Goal: Participate in discussion

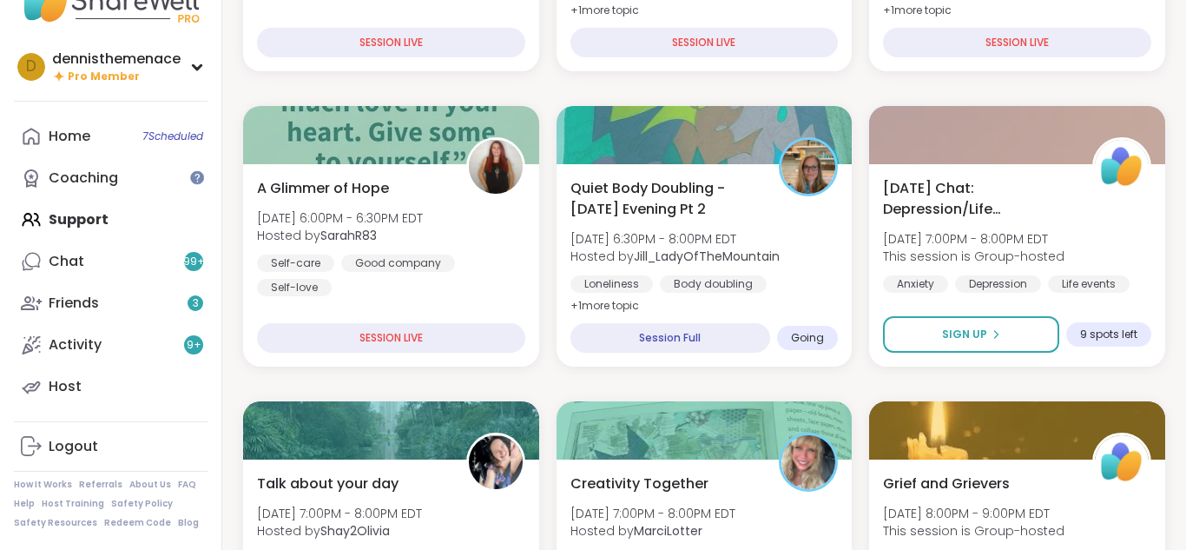
scroll to position [452, 0]
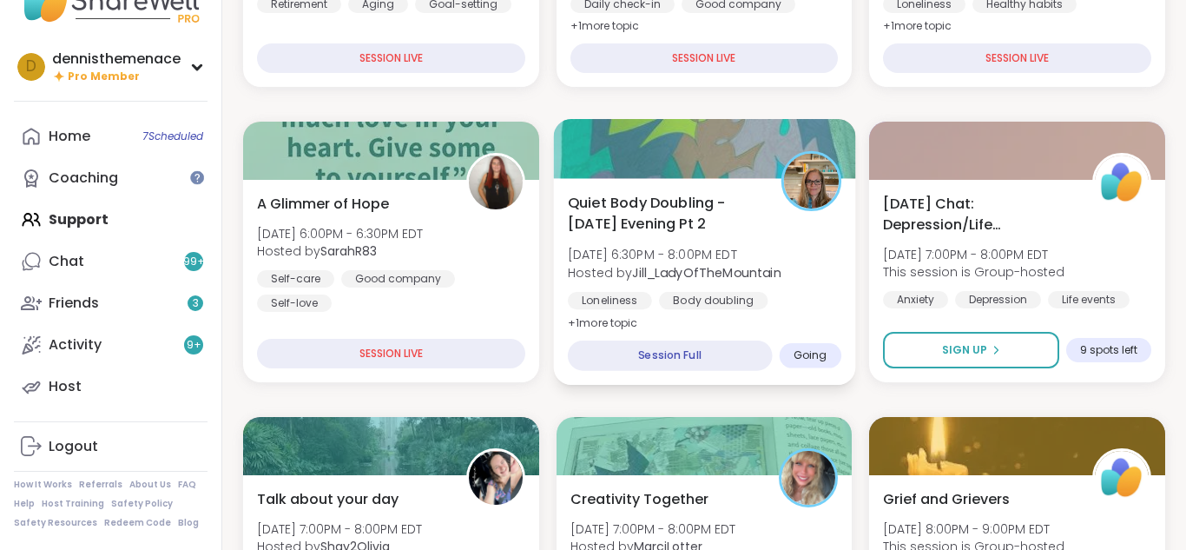
click at [686, 272] on b "Jill_LadyOfTheMountain" at bounding box center [706, 271] width 148 height 17
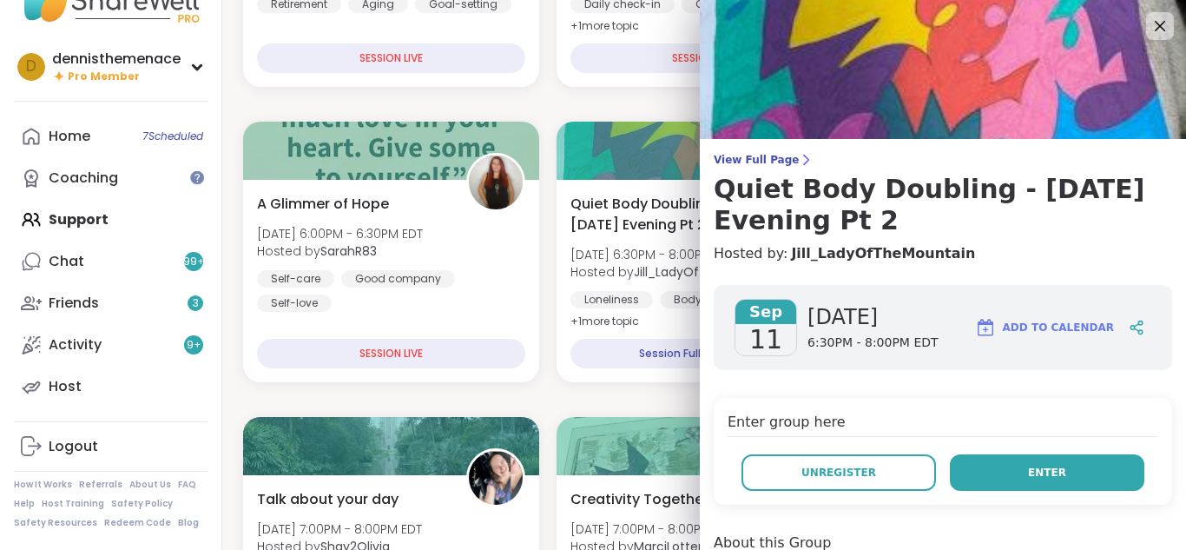
click at [1044, 473] on span "Enter" at bounding box center [1047, 473] width 38 height 16
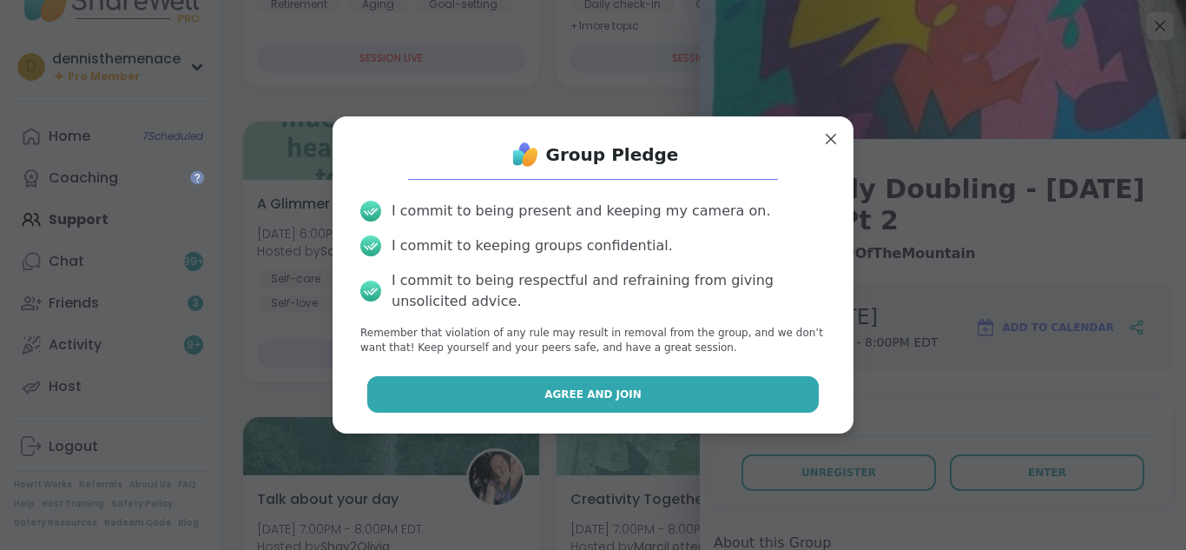
click at [603, 386] on span "Agree and Join" at bounding box center [592, 394] width 97 height 16
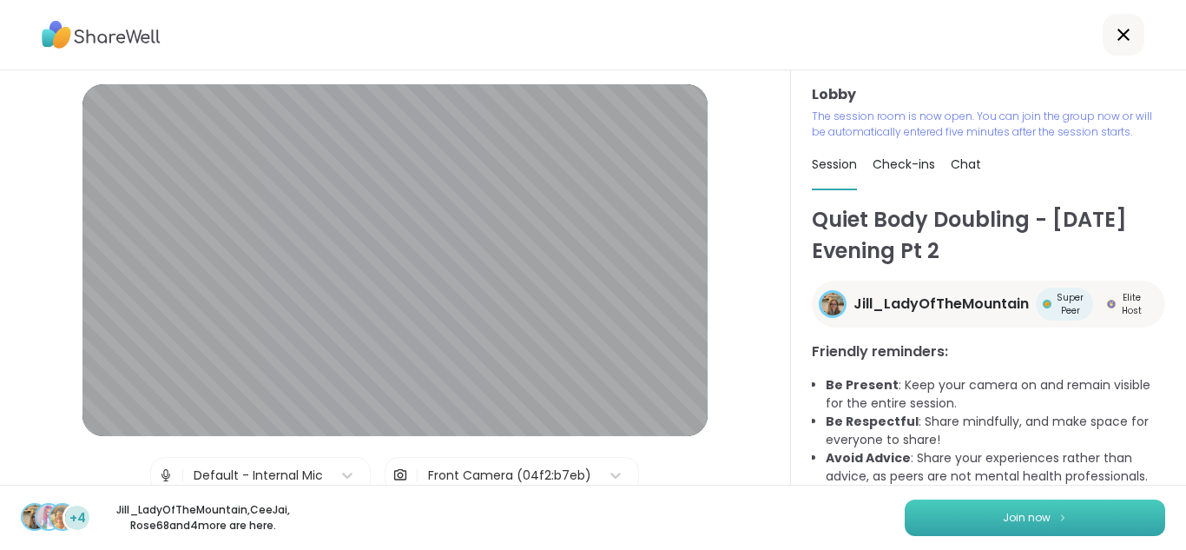
click at [1029, 512] on span "Join now" at bounding box center [1027, 518] width 48 height 16
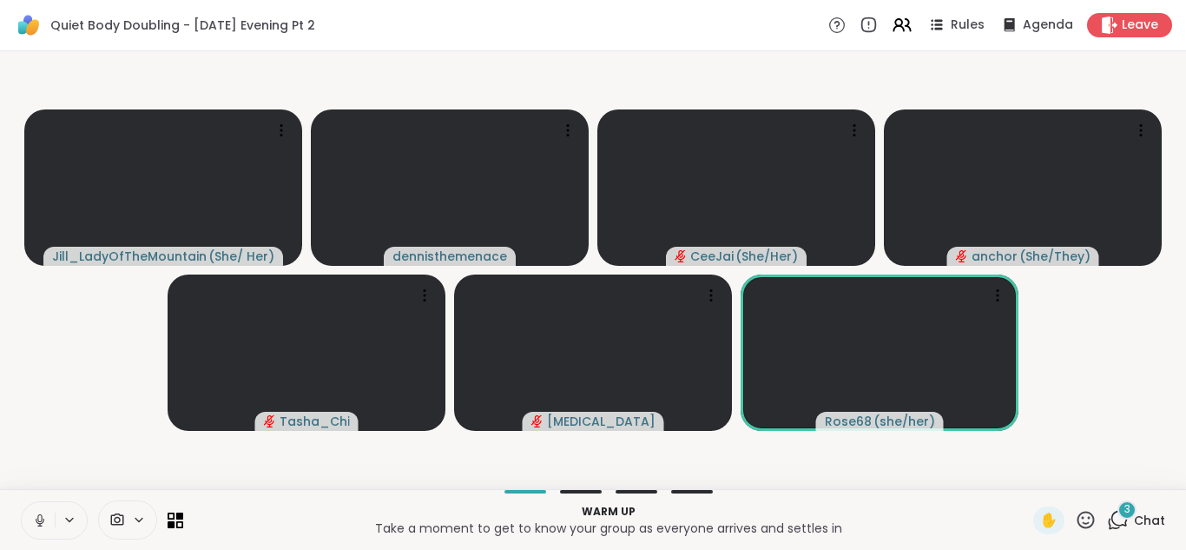
click at [44, 517] on icon at bounding box center [40, 520] width 16 height 16
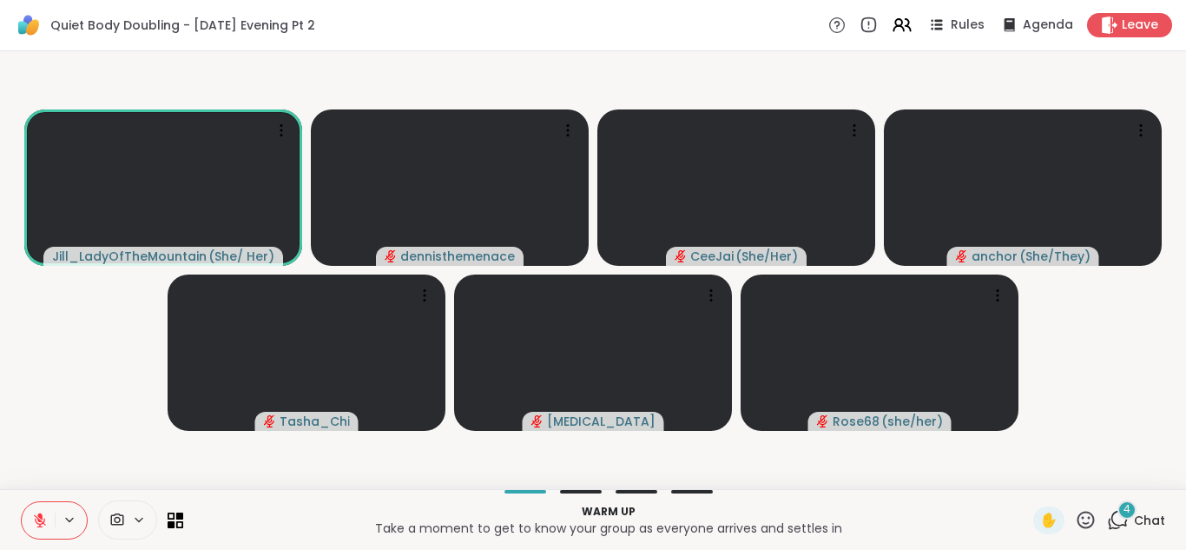
click at [1150, 519] on span "Chat" at bounding box center [1149, 519] width 31 height 17
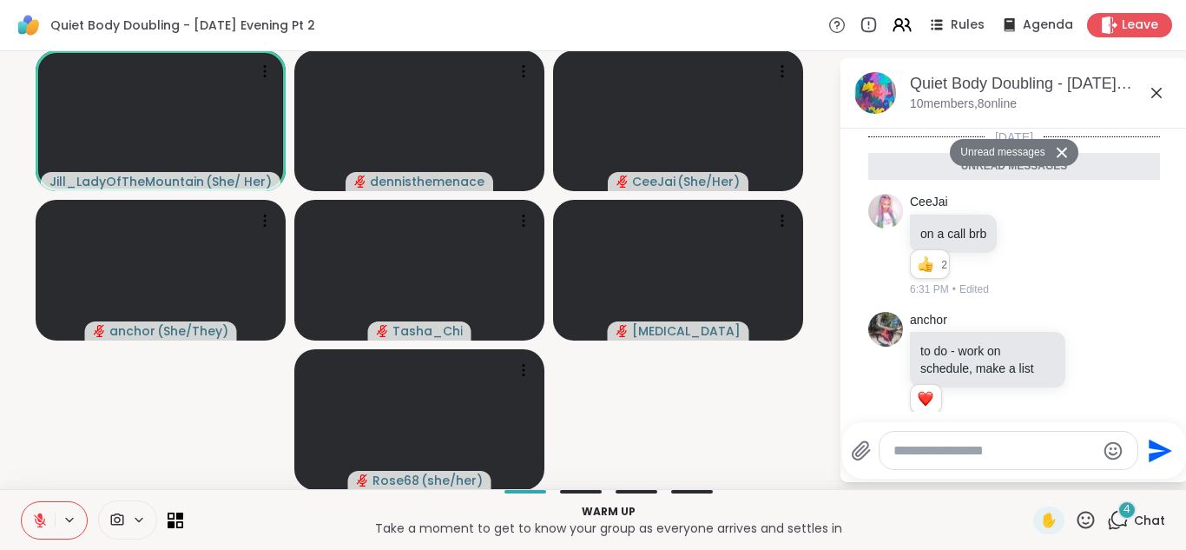
scroll to position [573, 0]
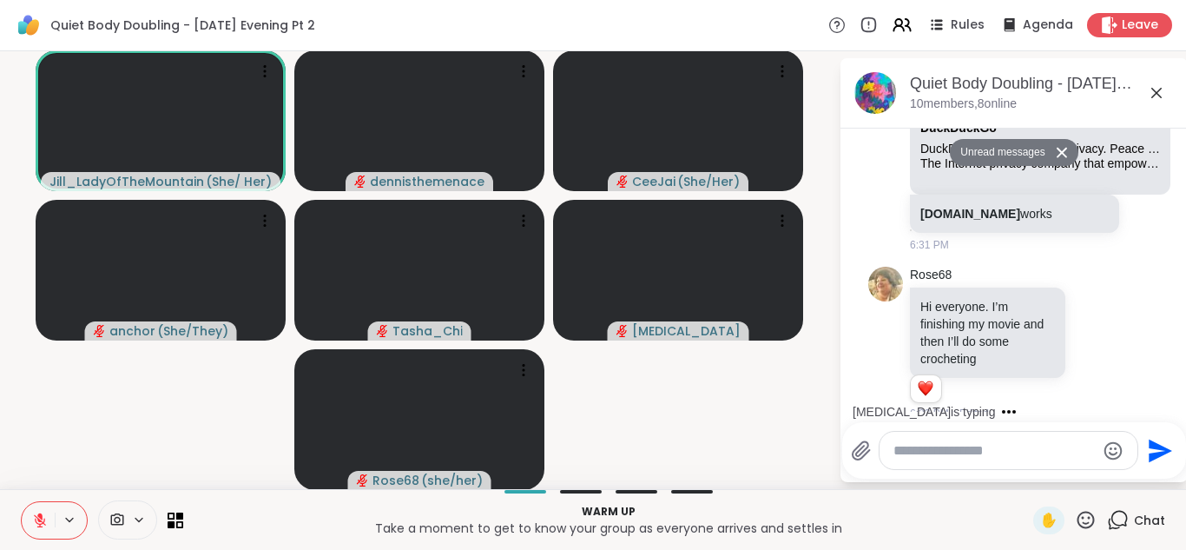
click at [1015, 148] on button "Unread messages" at bounding box center [1000, 153] width 100 height 28
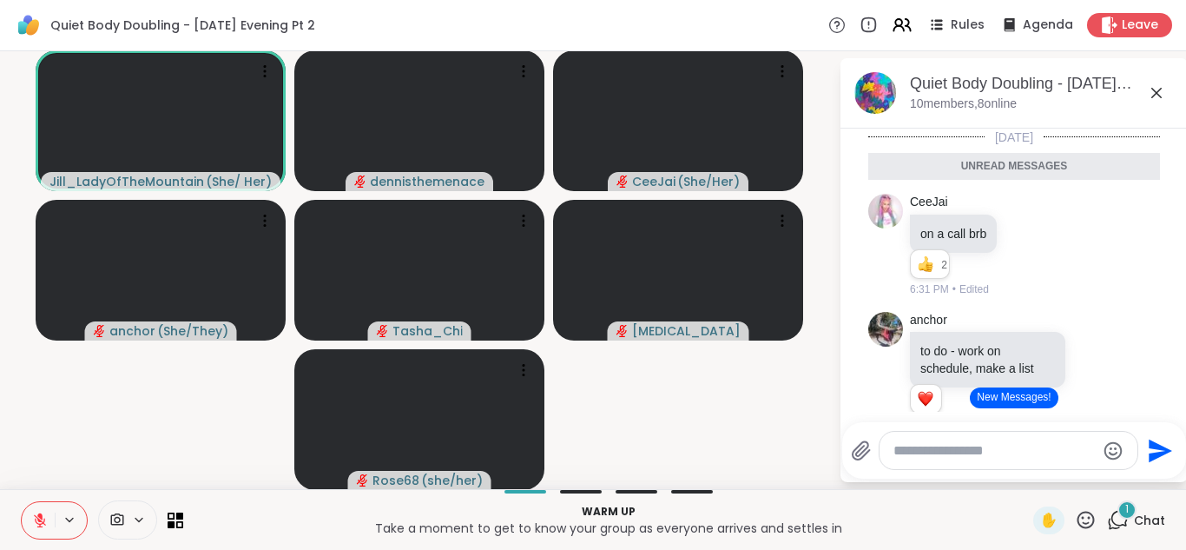
click at [979, 448] on textarea "Type your message" at bounding box center [995, 450] width 202 height 17
click at [1044, 522] on span "✋" at bounding box center [1048, 520] width 17 height 21
click at [988, 444] on textarea "**********" at bounding box center [996, 450] width 202 height 17
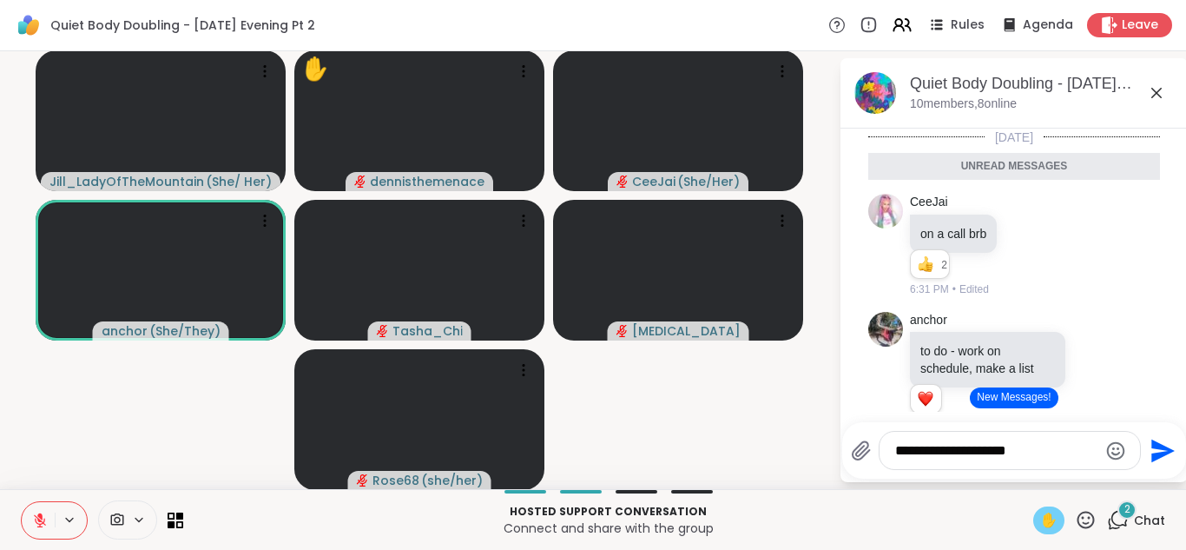
type textarea "**********"
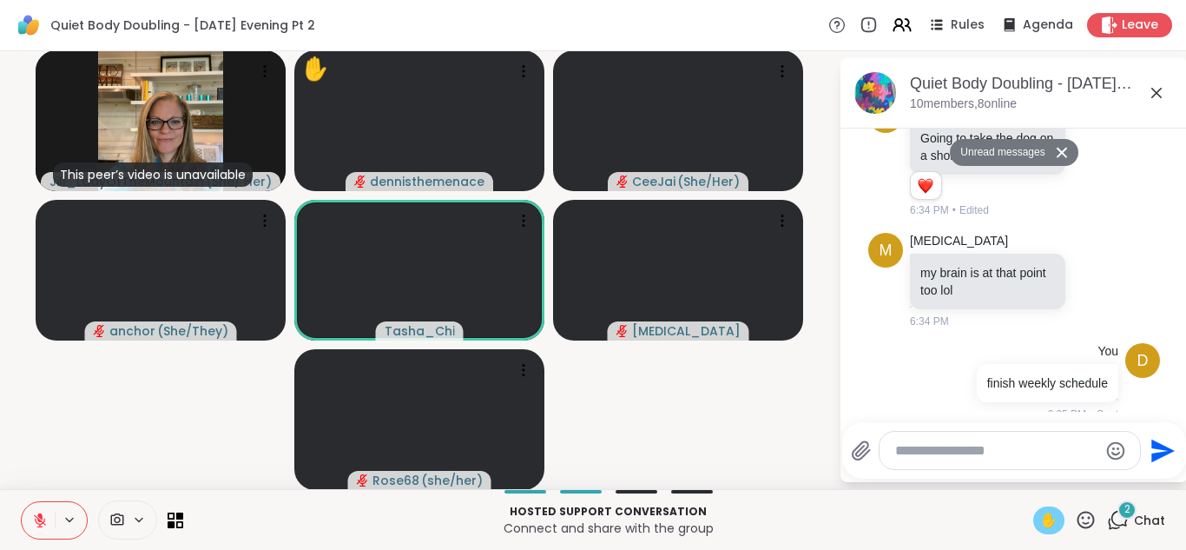
click at [1047, 521] on span "✋" at bounding box center [1048, 520] width 17 height 21
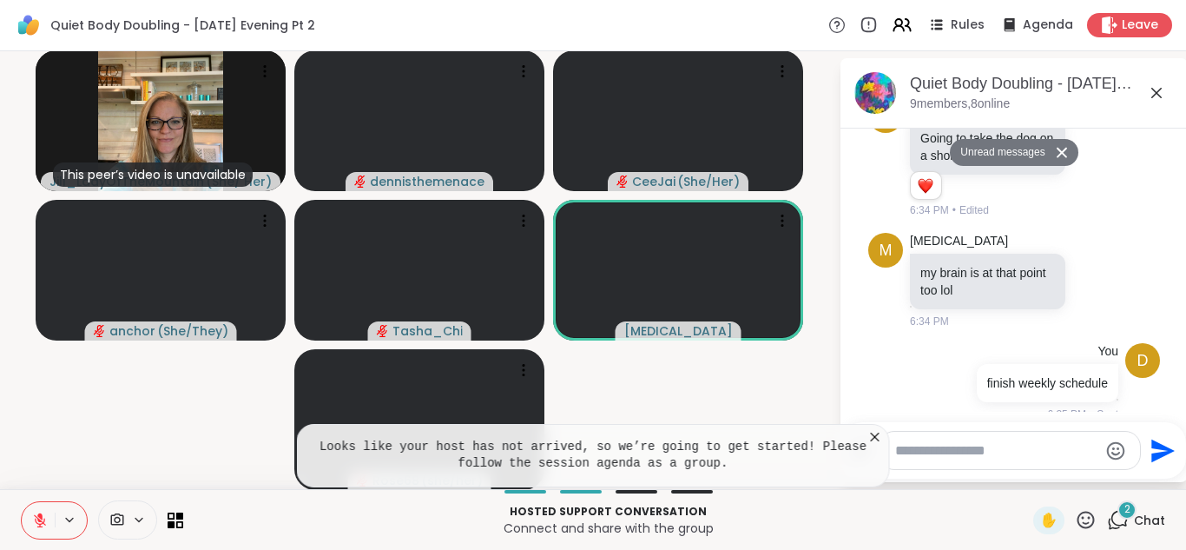
click at [874, 435] on icon at bounding box center [875, 436] width 9 height 9
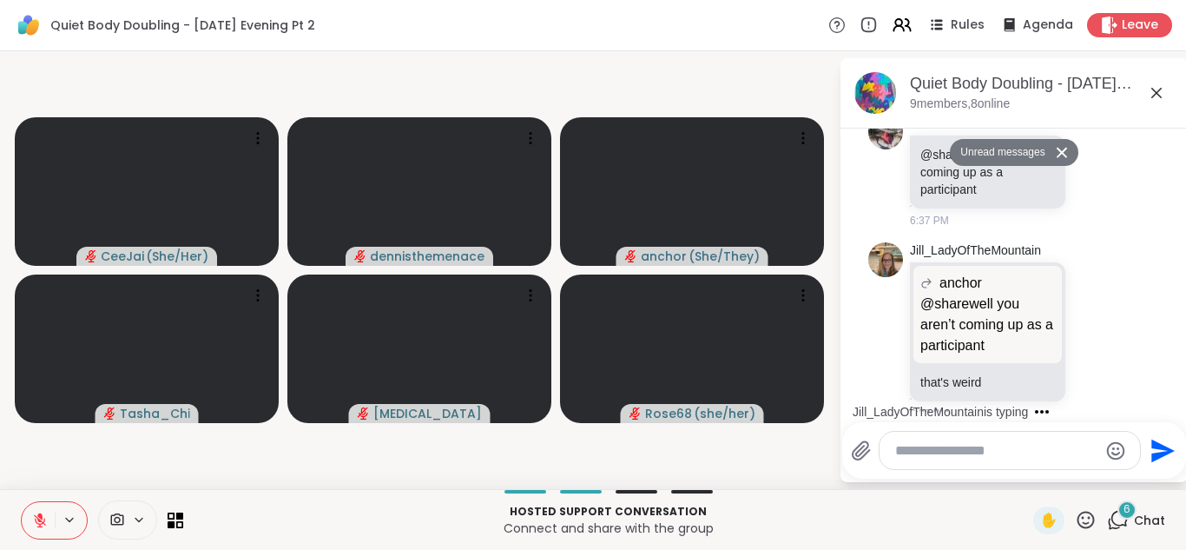
scroll to position [1521, 0]
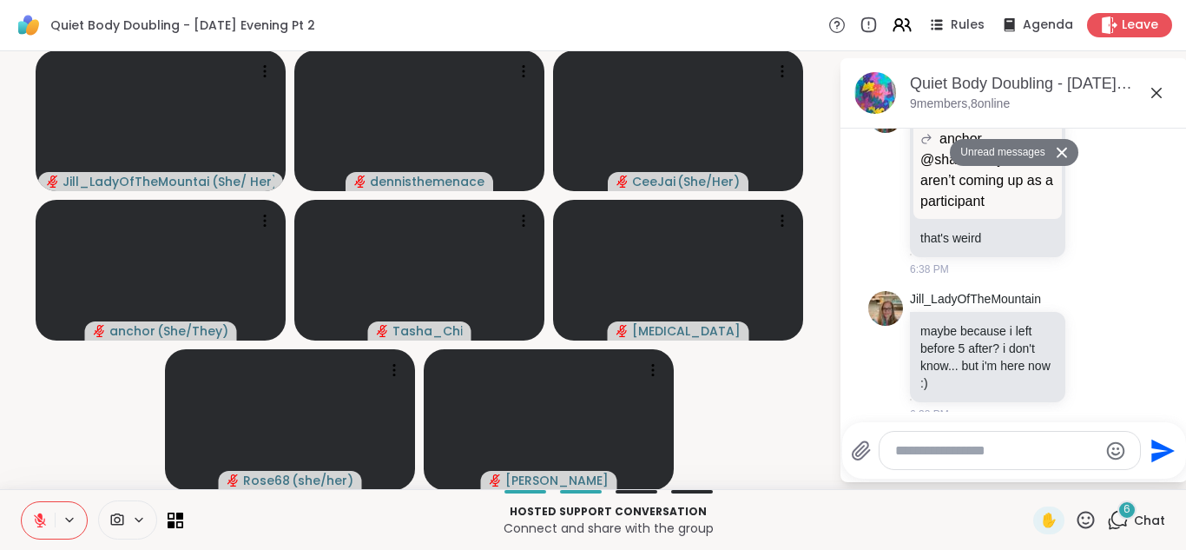
click at [874, 504] on p "Hosted support conversation" at bounding box center [608, 512] width 829 height 16
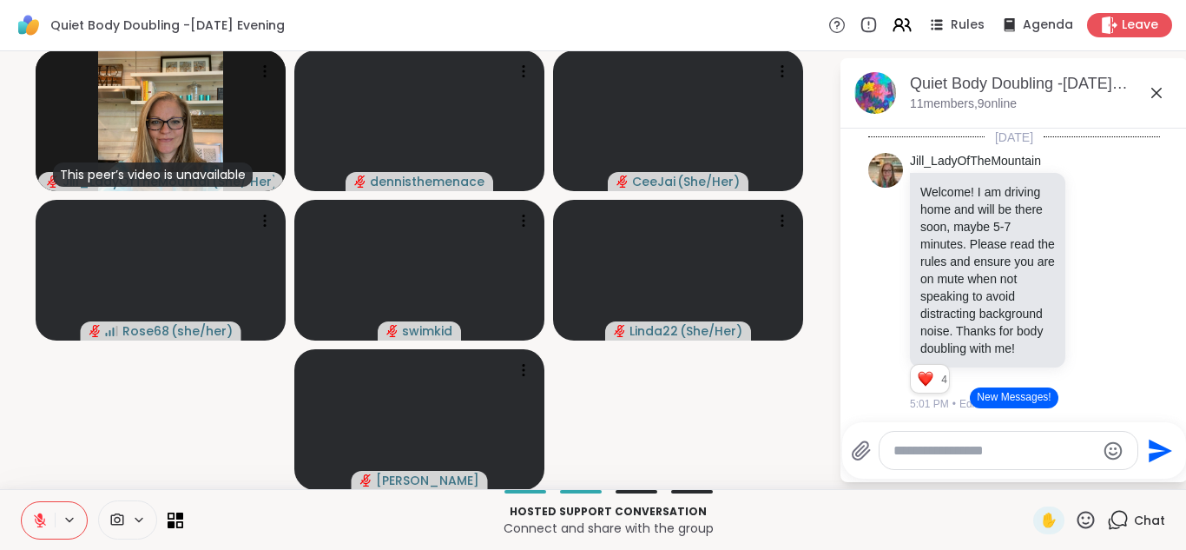
scroll to position [1230, 0]
